Goal: Transaction & Acquisition: Purchase product/service

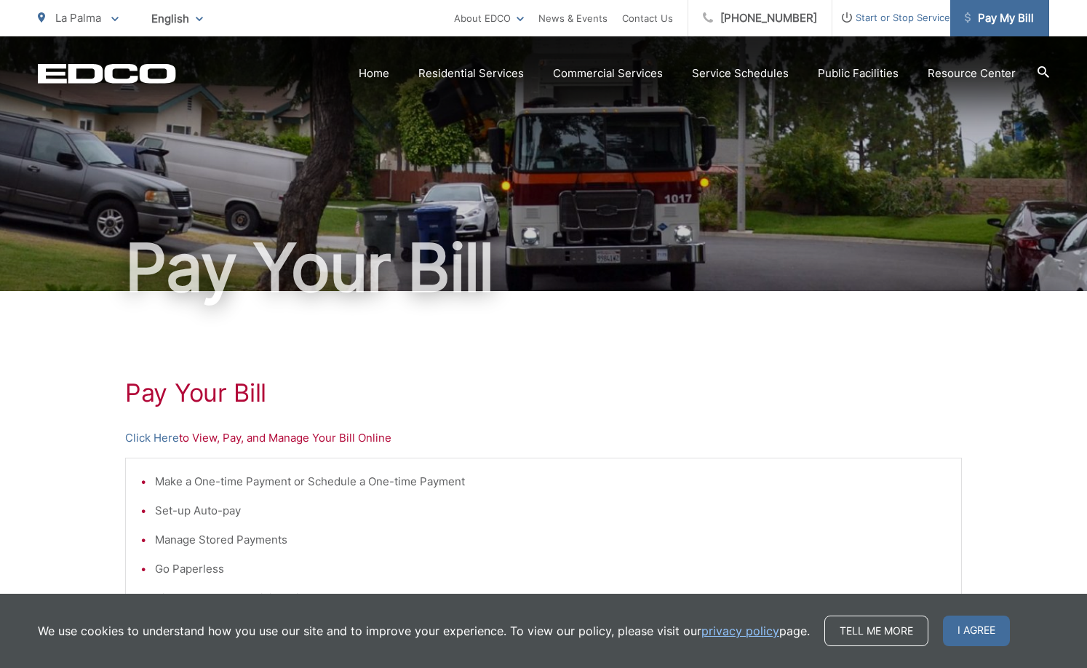
click at [999, 21] on span "Pay My Bill" at bounding box center [998, 17] width 69 height 17
click at [954, 631] on span "I agree" at bounding box center [976, 630] width 67 height 31
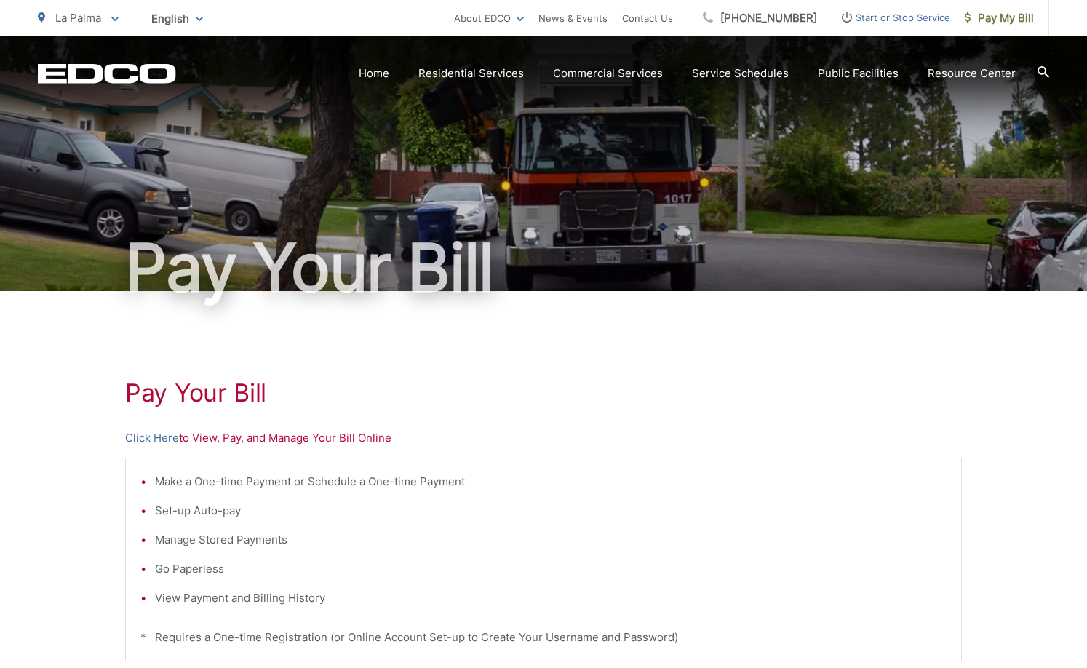
click at [708, 411] on div "Pay Your Bill Click Here to View, Pay, and Manage Your Bill Online Make a One-t…" at bounding box center [543, 617] width 836 height 653
click at [666, 388] on h1 "Pay Your Bill" at bounding box center [543, 392] width 836 height 29
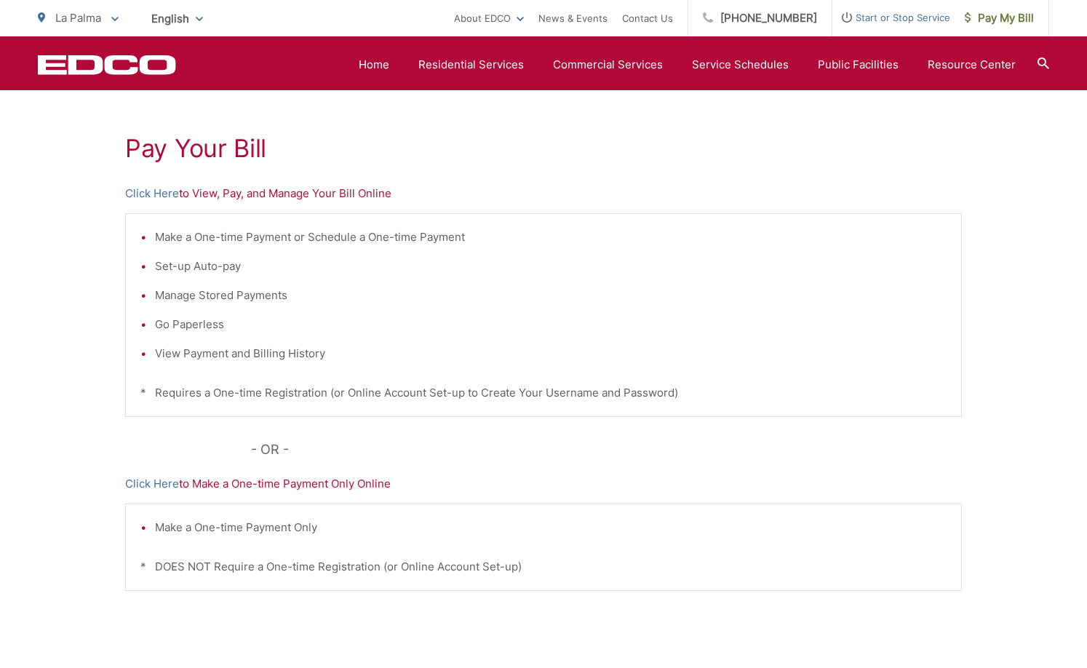
scroll to position [218, 0]
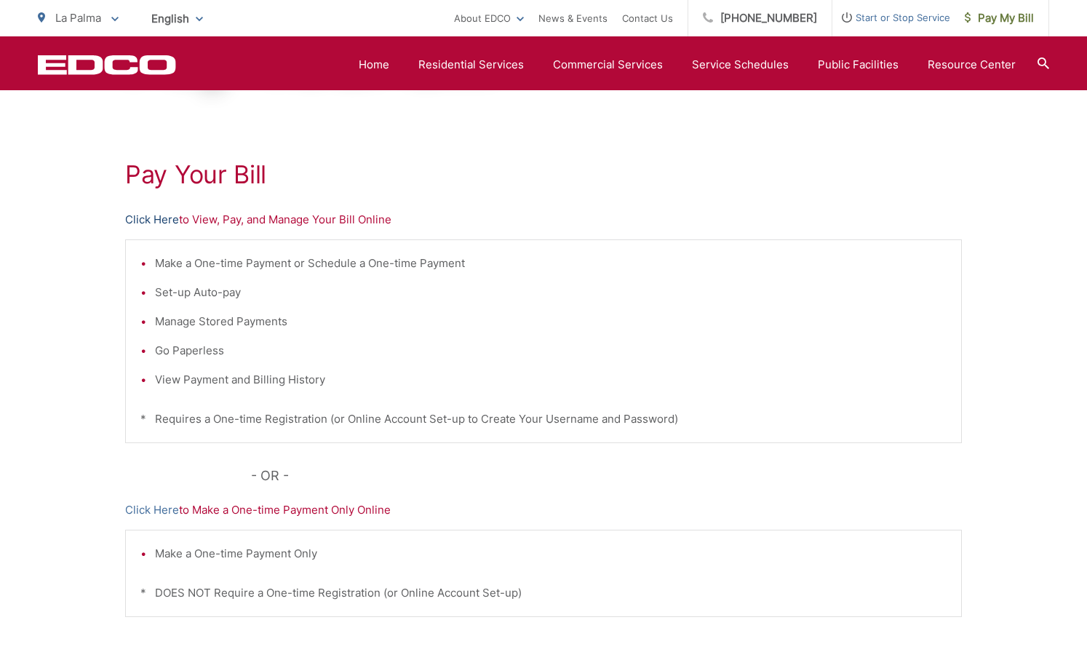
click at [152, 225] on link "Click Here" at bounding box center [152, 219] width 54 height 17
click at [121, 15] on ul "La Palma To change your zip code, enter it below and press change. Change Take …" at bounding box center [246, 18] width 416 height 36
click at [117, 19] on icon at bounding box center [114, 19] width 7 height 4
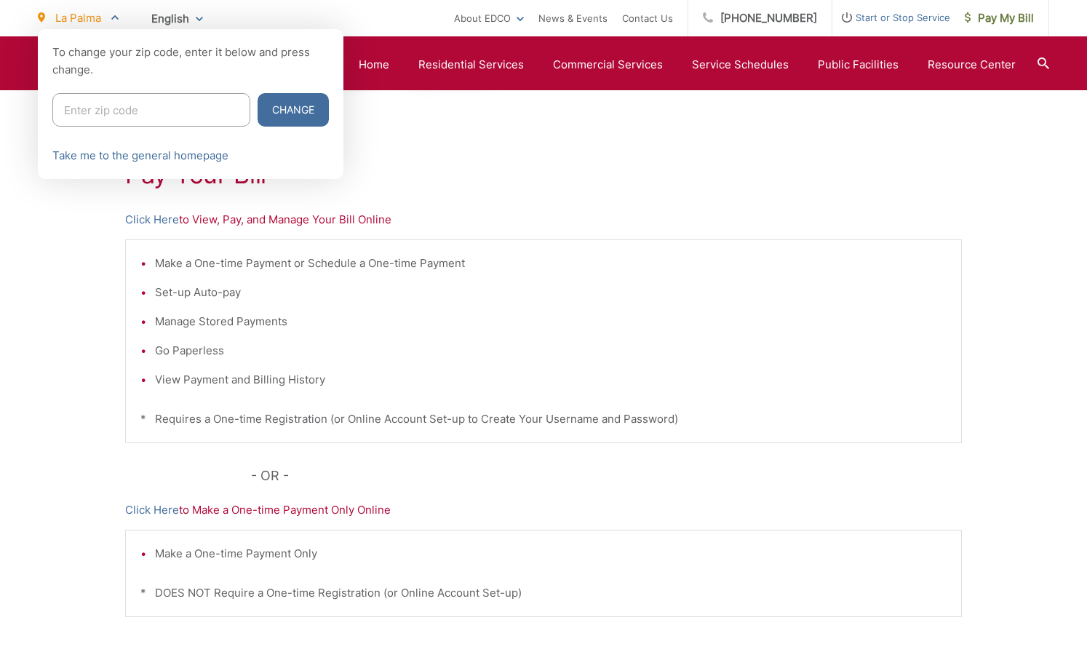
click at [151, 112] on input "Enter zip code" at bounding box center [151, 109] width 198 height 33
type input "92024"
click at [262, 111] on button "Change" at bounding box center [292, 109] width 71 height 33
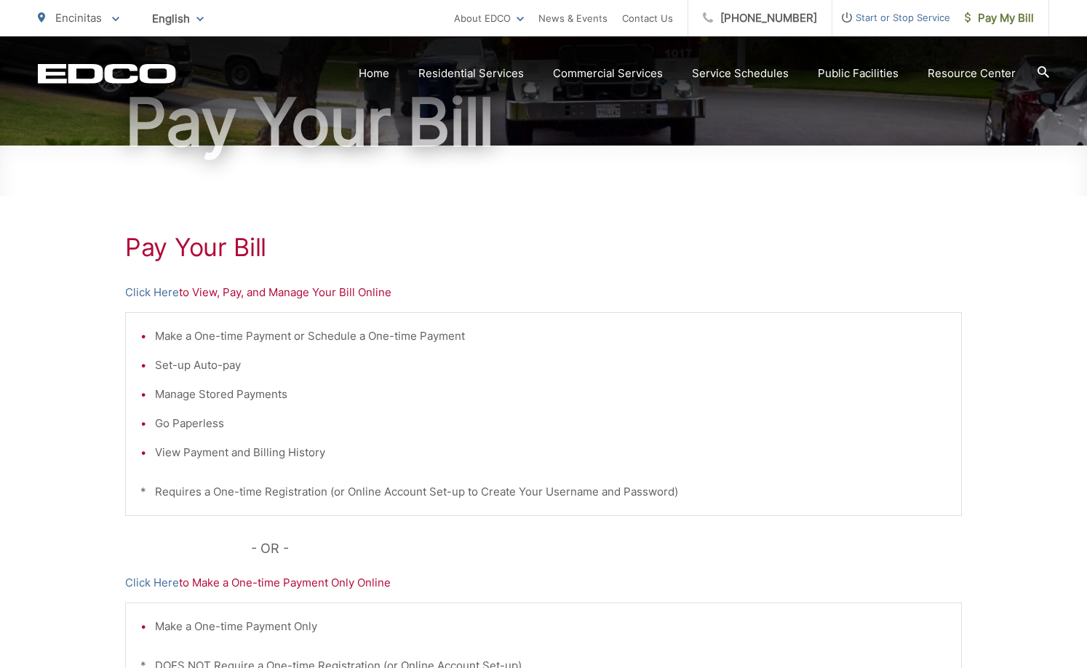
scroll to position [218, 0]
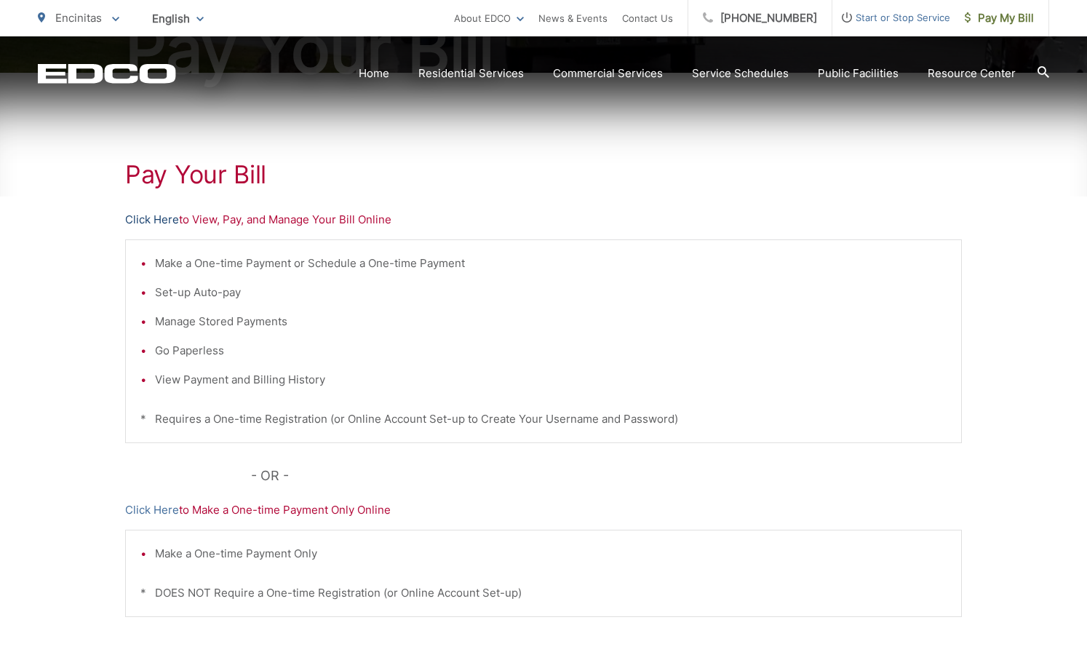
click at [149, 217] on link "Click Here" at bounding box center [152, 219] width 54 height 17
